Goal: Information Seeking & Learning: Understand process/instructions

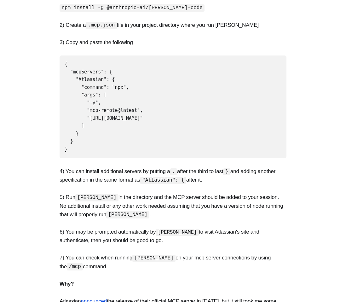
scroll to position [163, 0]
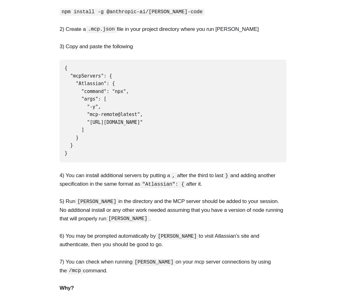
click at [118, 88] on code "{ "mcpServers": { "Atlassian": { "command": "npx", "args": [ "-y", "mcp-remote@…" at bounding box center [104, 110] width 78 height 91
copy code "npx"
click at [95, 117] on code "{ "mcpServers": { "Atlassian": { "command": "npx", "args": [ "-y", "mcp-remote@…" at bounding box center [104, 110] width 78 height 91
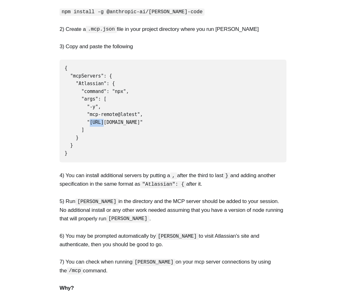
click at [143, 118] on code "{ "mcpServers": { "Atlassian": { "command": "npx", "args": [ "-y", "mcp-remote@…" at bounding box center [104, 110] width 78 height 91
copy code "[URL][DOMAIN_NAME]"
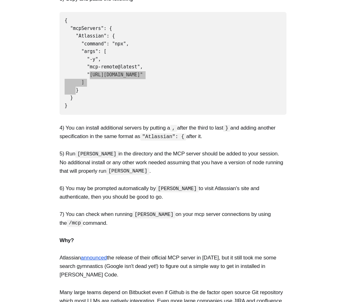
scroll to position [226, 0]
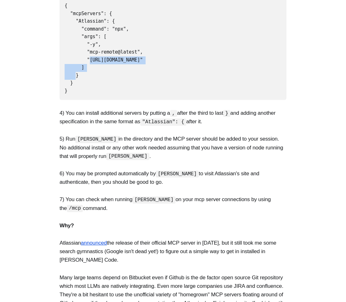
click at [159, 109] on p "4) You can install additional servers by putting a , after the third to last } …" at bounding box center [173, 117] width 227 height 17
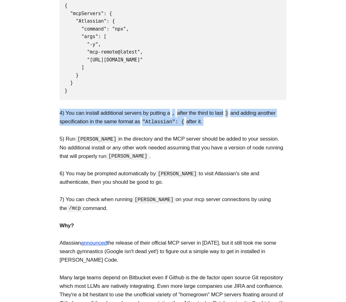
click at [165, 109] on p "4) You can install additional servers by putting a , after the third to last } …" at bounding box center [173, 117] width 227 height 17
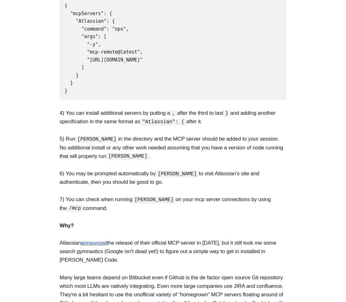
click at [165, 109] on p "4) You can install additional servers by putting a , after the third to last } …" at bounding box center [173, 117] width 227 height 17
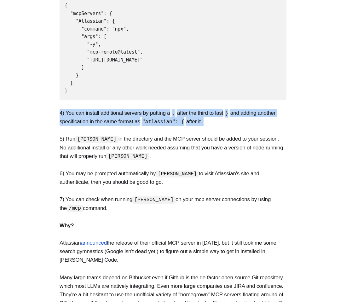
click at [156, 113] on p "4) You can install additional servers by putting a , after the third to last } …" at bounding box center [173, 117] width 227 height 17
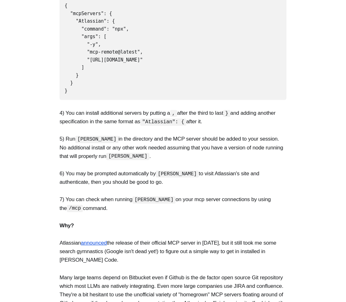
click at [156, 113] on p "4) You can install additional servers by putting a , after the third to last } …" at bounding box center [173, 117] width 227 height 17
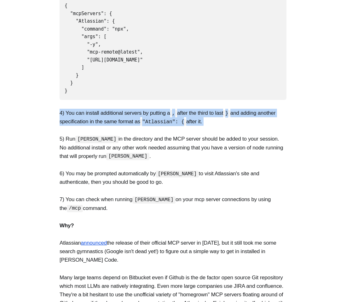
scroll to position [222, 0]
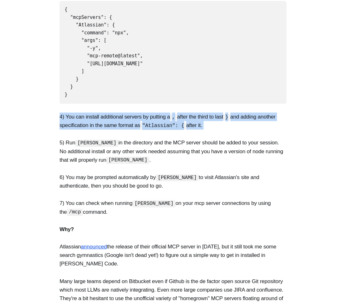
click at [84, 16] on code "{ "mcpServers": { "Atlassian": { "command": "npx", "args": [ "-y", "mcp-remote@…" at bounding box center [104, 52] width 78 height 91
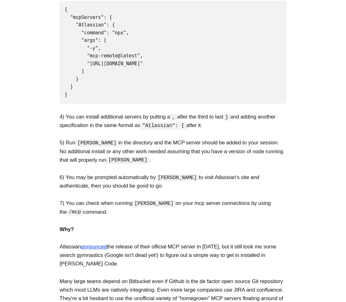
click at [84, 16] on code "{ "mcpServers": { "Atlassian": { "command": "npx", "args": [ "-y", "mcp-remote@…" at bounding box center [104, 52] width 78 height 91
copy code "mcpServers"
click at [87, 28] on code "{ "mcpServers": { "Atlassian": { "command": "npx", "args": [ "-y", "mcp-remote@…" at bounding box center [104, 52] width 78 height 91
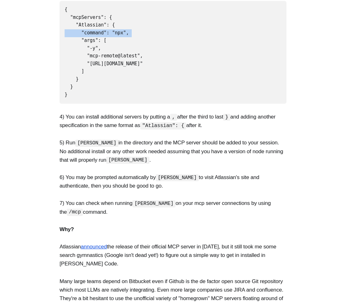
copy code ""command": "npx","
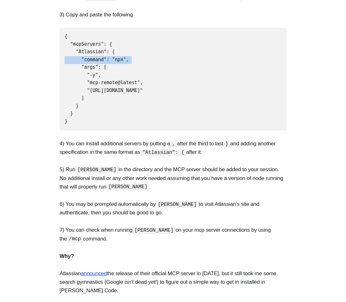
scroll to position [198, 0]
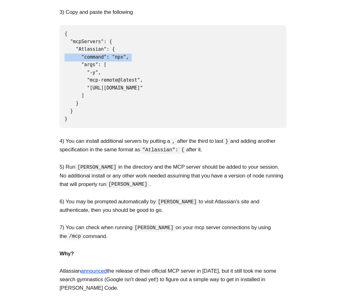
click at [202, 137] on p "4) You can install additional servers by putting a , after the third to last } …" at bounding box center [173, 145] width 227 height 17
click at [253, 91] on pre "{ "mcpServers": { "Atlassian": { "command": "npx", "args": [ "-y", "mcp-remote@…" at bounding box center [173, 76] width 227 height 103
